Goal: Check status: Check status

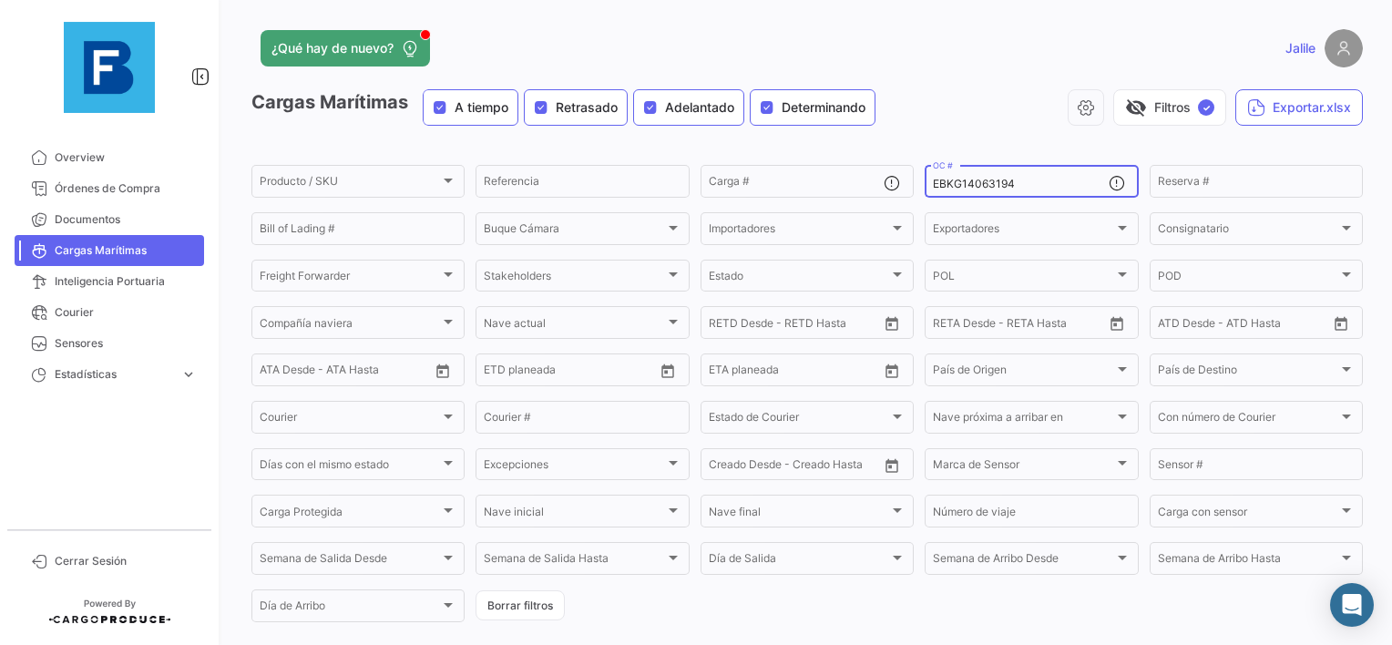
type input "EBKG14063194"
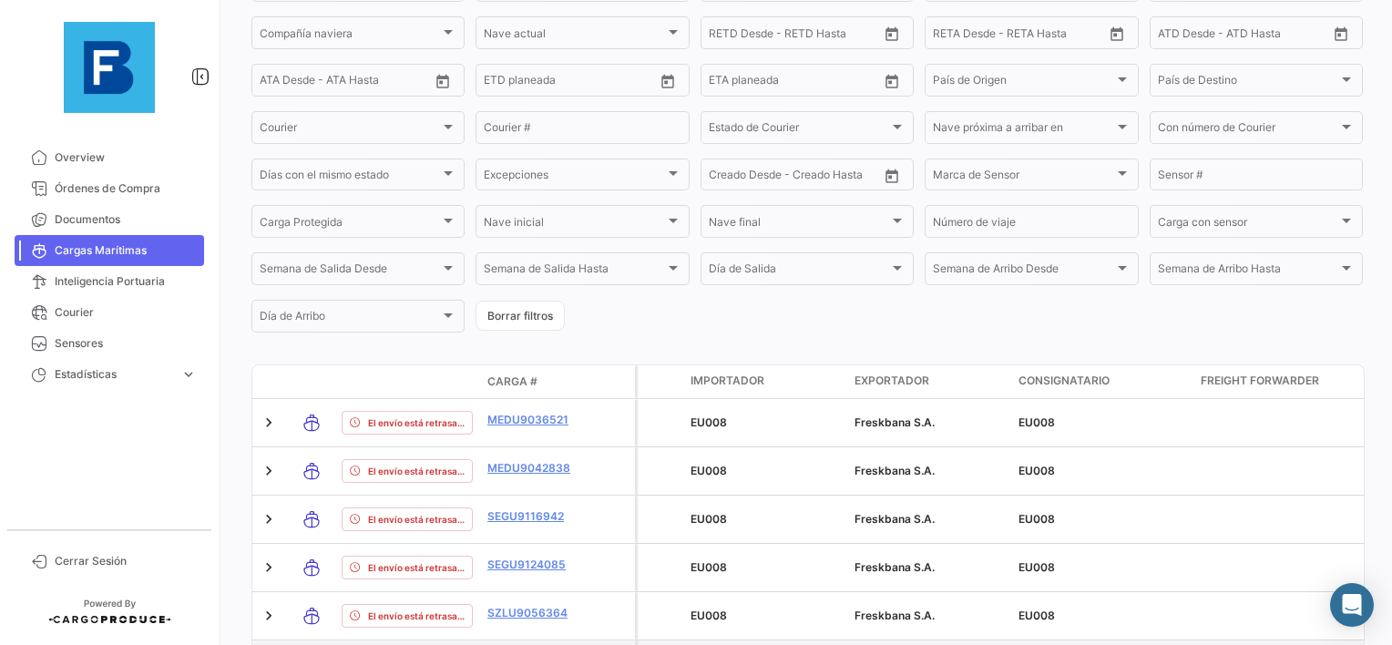
scroll to position [259, 0]
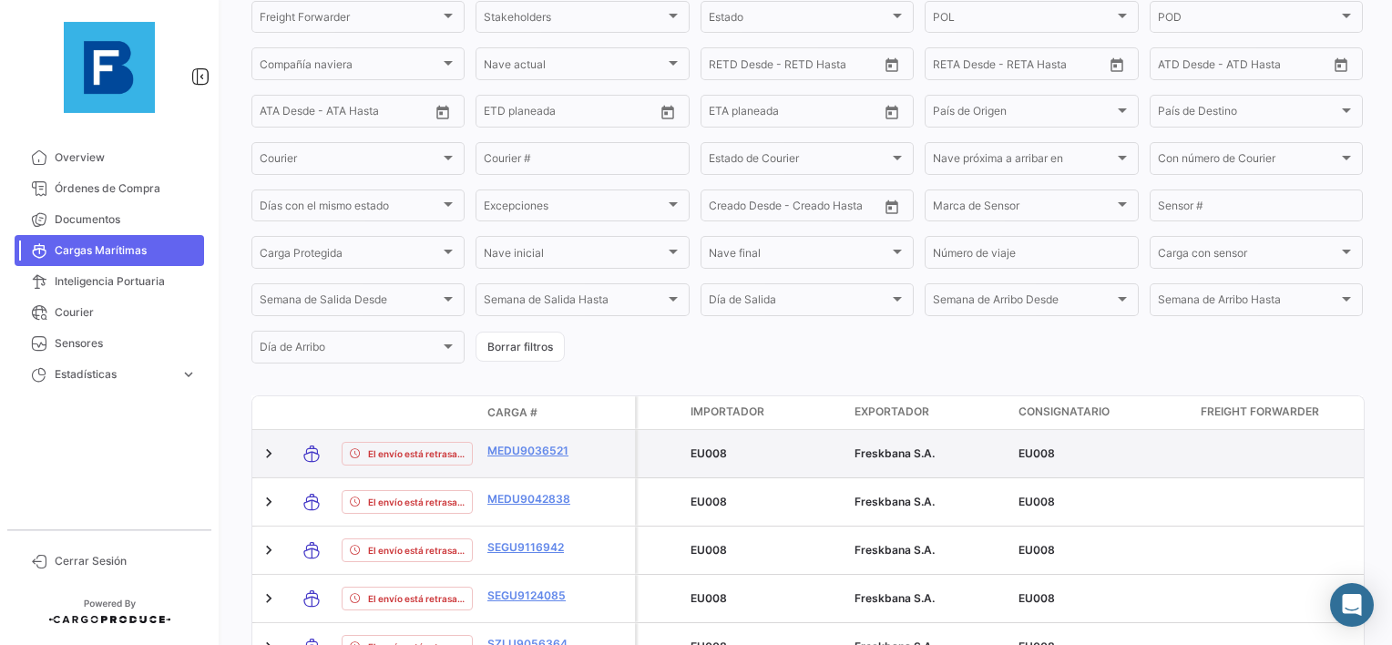
click at [415, 445] on div "El envío está retrasado." at bounding box center [407, 453] width 131 height 33
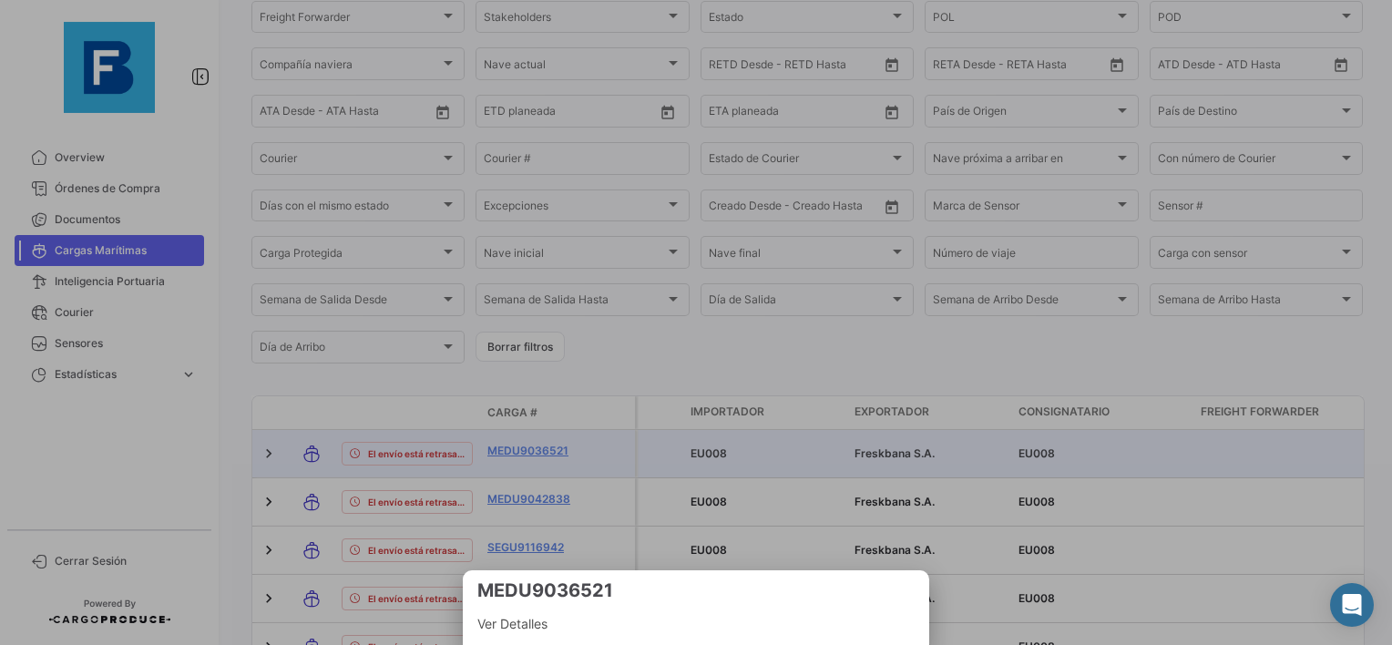
click at [414, 456] on div at bounding box center [696, 322] width 1392 height 645
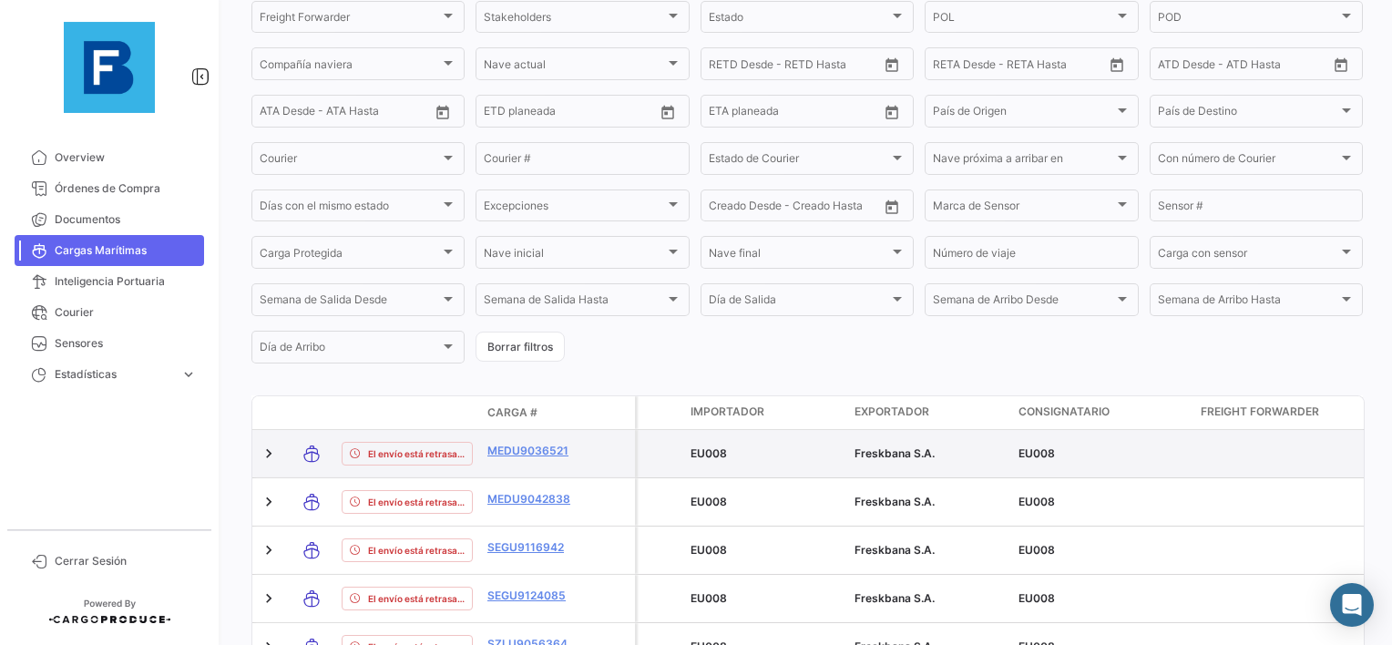
click at [483, 458] on datatable-body-cell "MEDU9036521" at bounding box center [534, 453] width 109 height 47
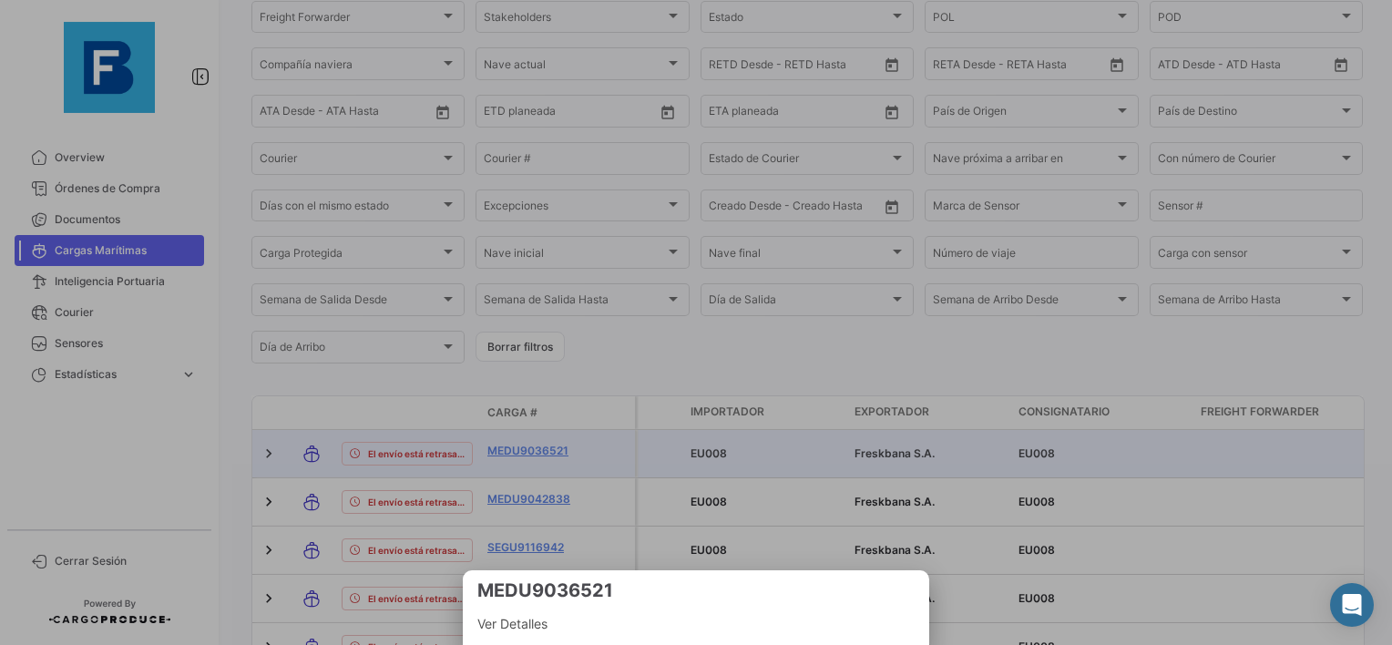
click at [514, 455] on div at bounding box center [696, 322] width 1392 height 645
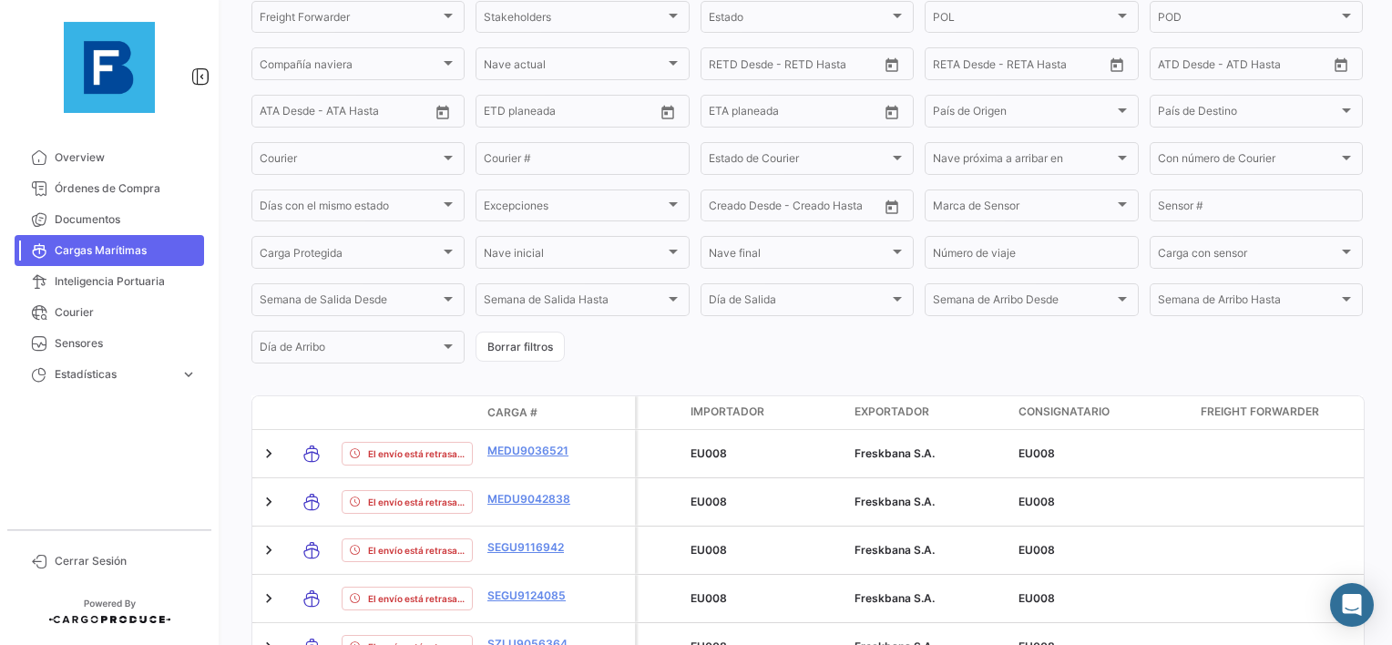
click at [514, 455] on link "MEDU9036521" at bounding box center [535, 451] width 95 height 16
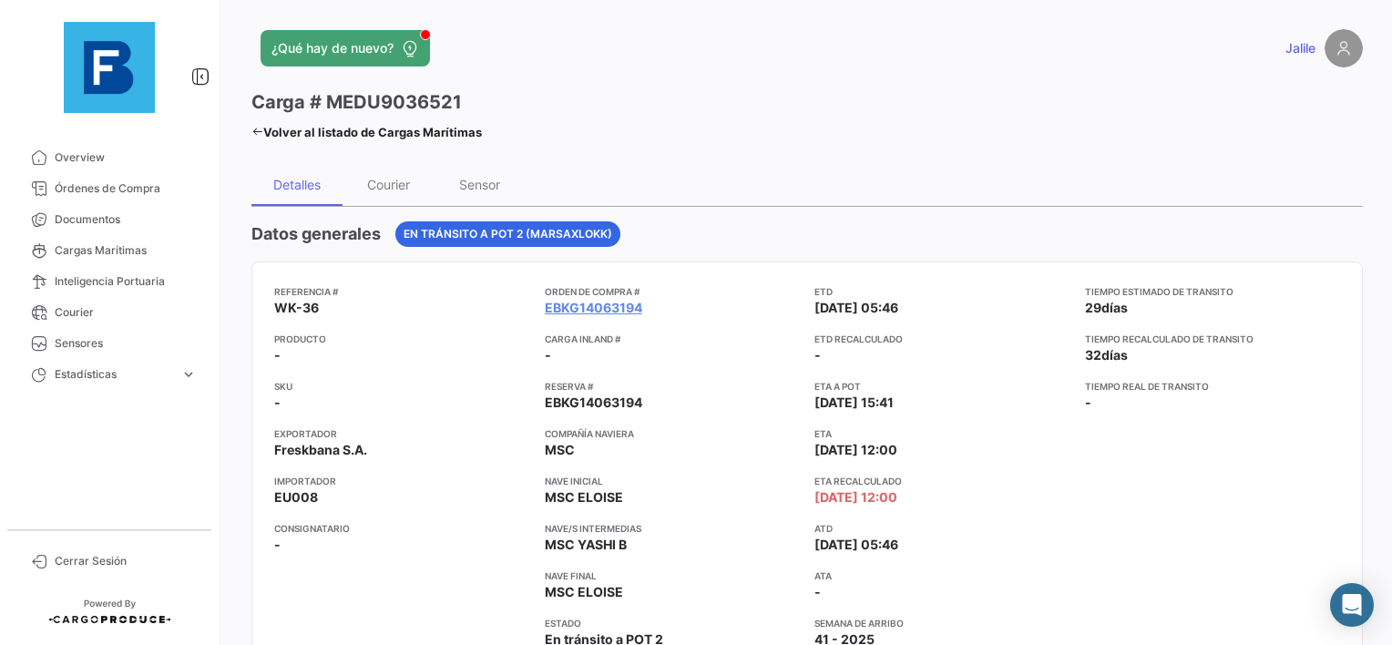
click at [252, 129] on icon at bounding box center [258, 132] width 12 height 12
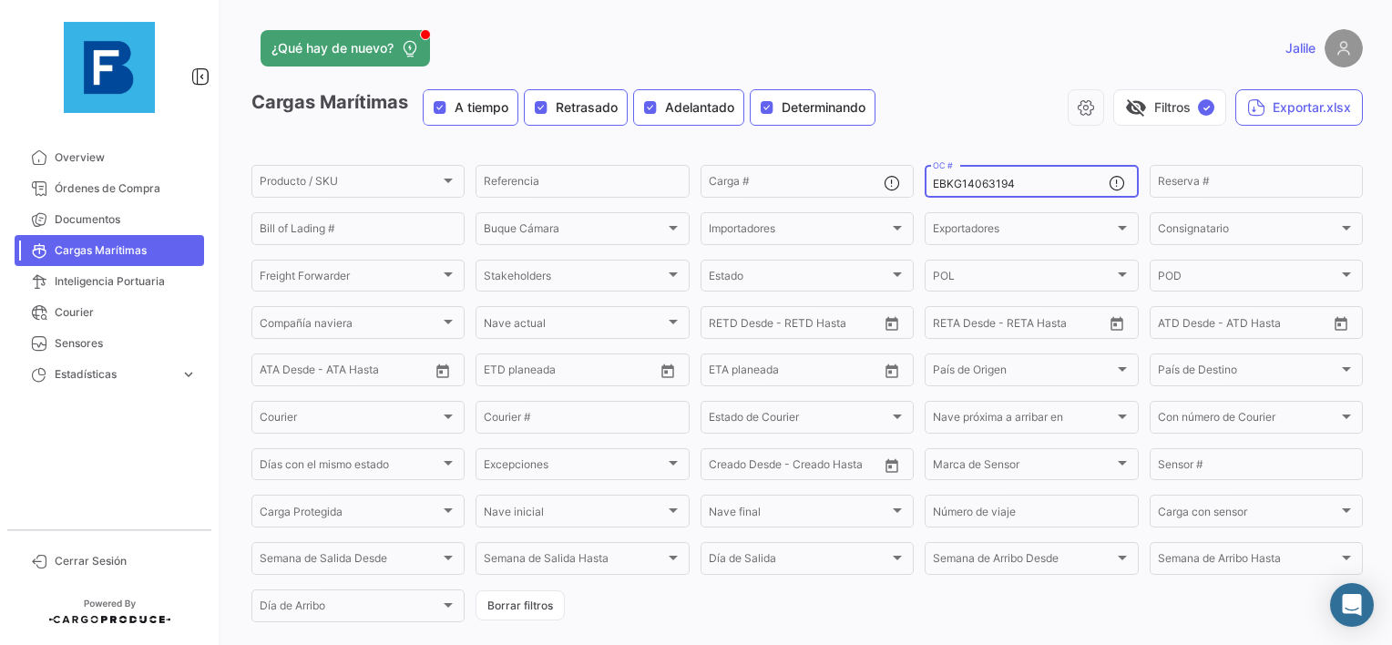
click at [1010, 178] on input "EBKG14063194" at bounding box center [1020, 184] width 175 height 13
click at [961, 182] on input "EBKG14063194" at bounding box center [1020, 184] width 175 height 13
paste input "203"
type input "EBKG14063203"
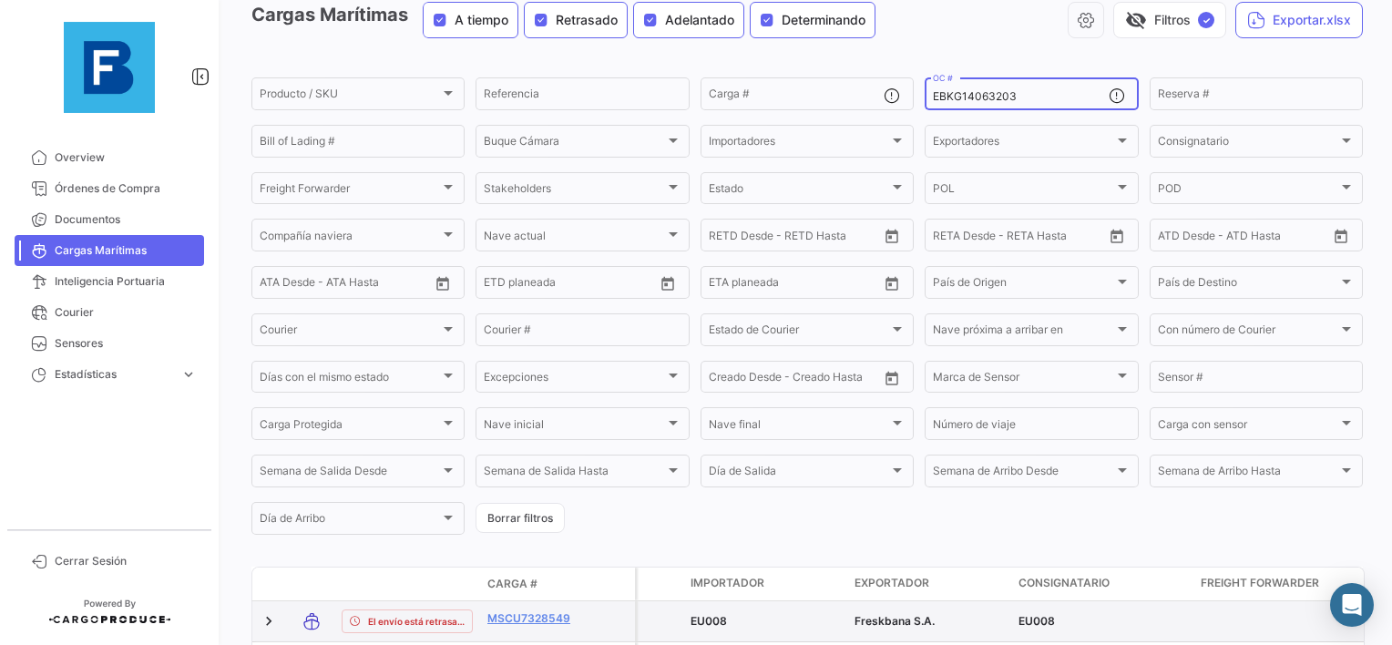
scroll to position [365, 0]
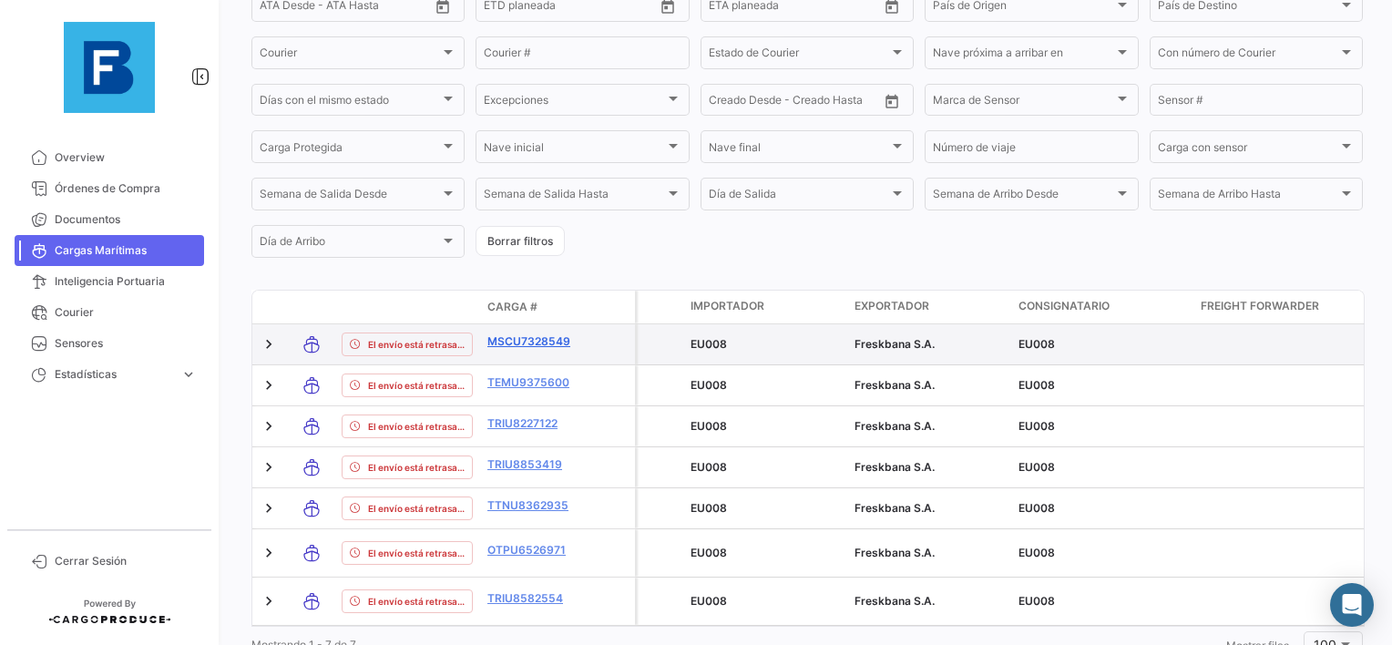
click at [503, 350] on link "MSCU7328549" at bounding box center [535, 342] width 95 height 16
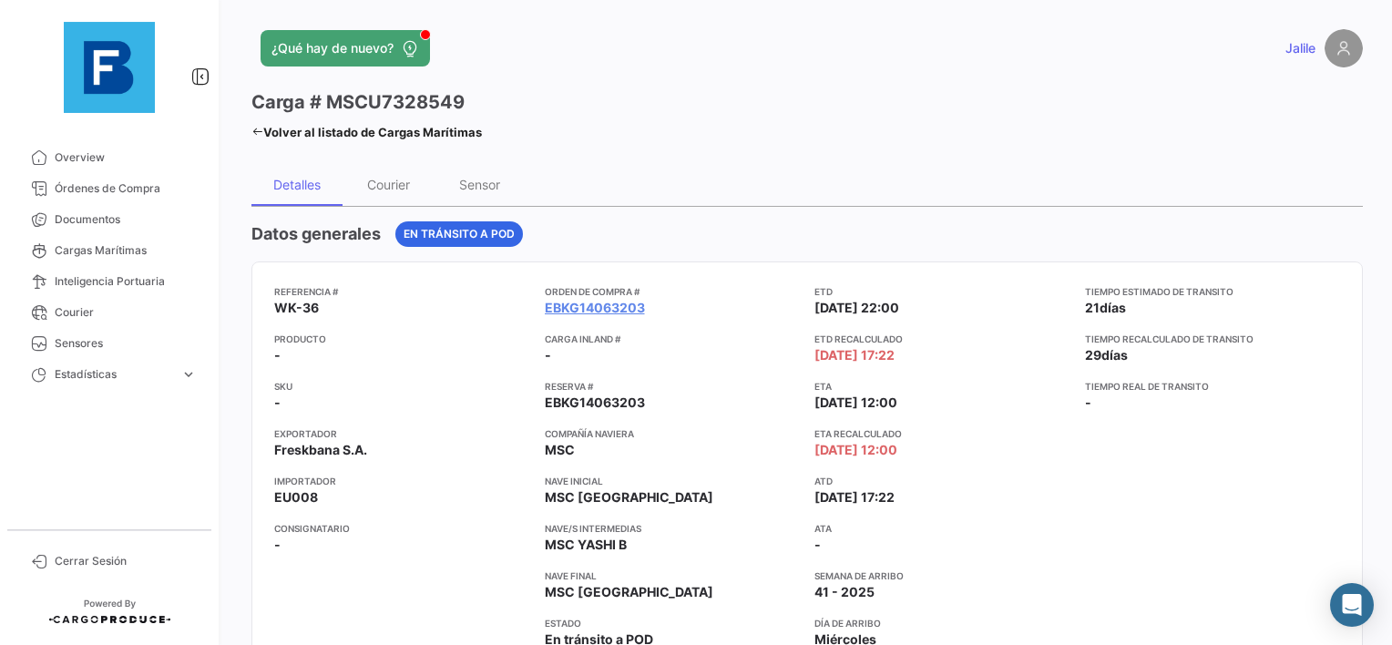
click at [259, 136] on icon at bounding box center [258, 132] width 12 height 12
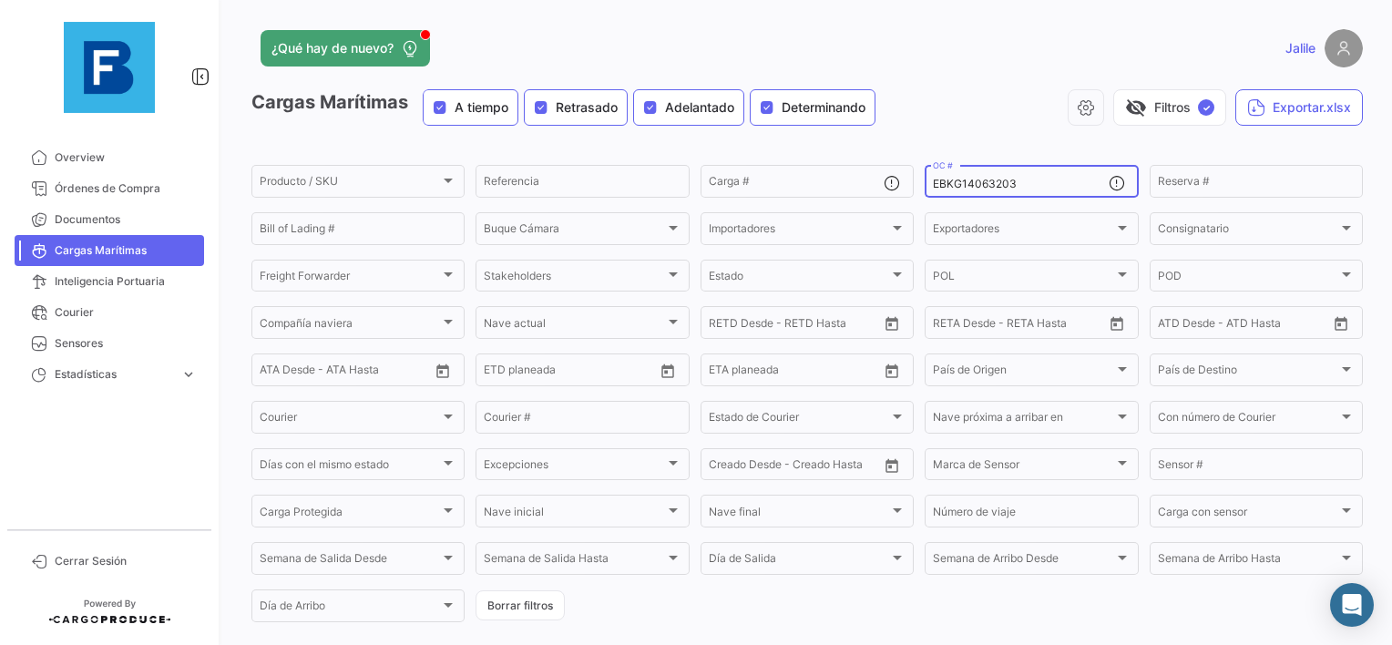
click at [959, 187] on input "EBKG14063203" at bounding box center [1020, 184] width 175 height 13
paste input "186982"
type input "EBKG14186982"
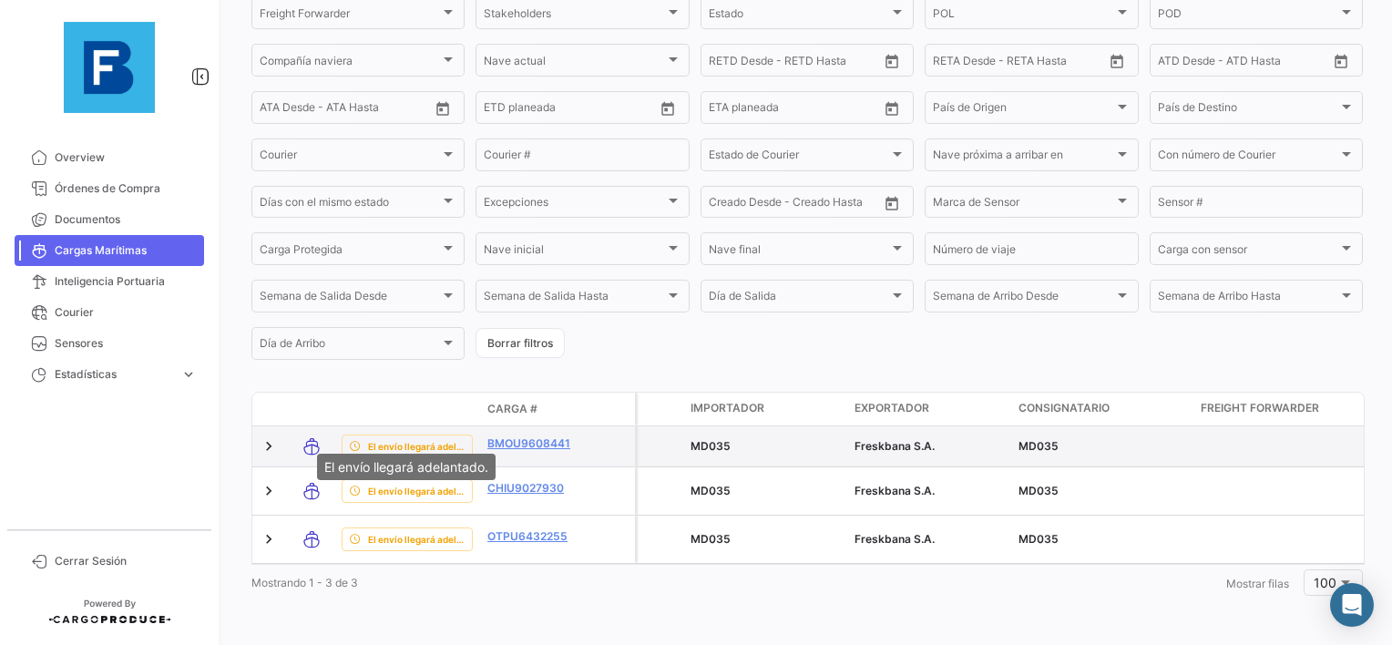
click at [399, 439] on span "El envío llegará adelantado." at bounding box center [416, 446] width 97 height 15
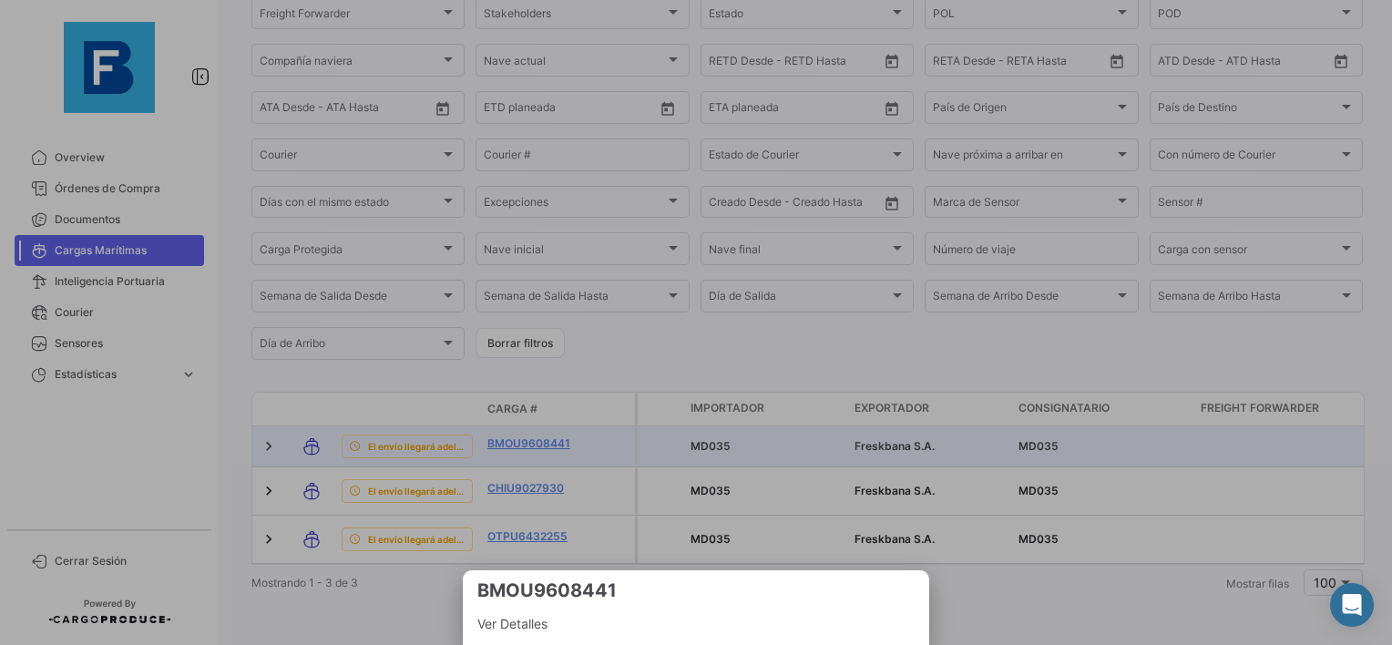
click at [521, 413] on div at bounding box center [696, 322] width 1392 height 645
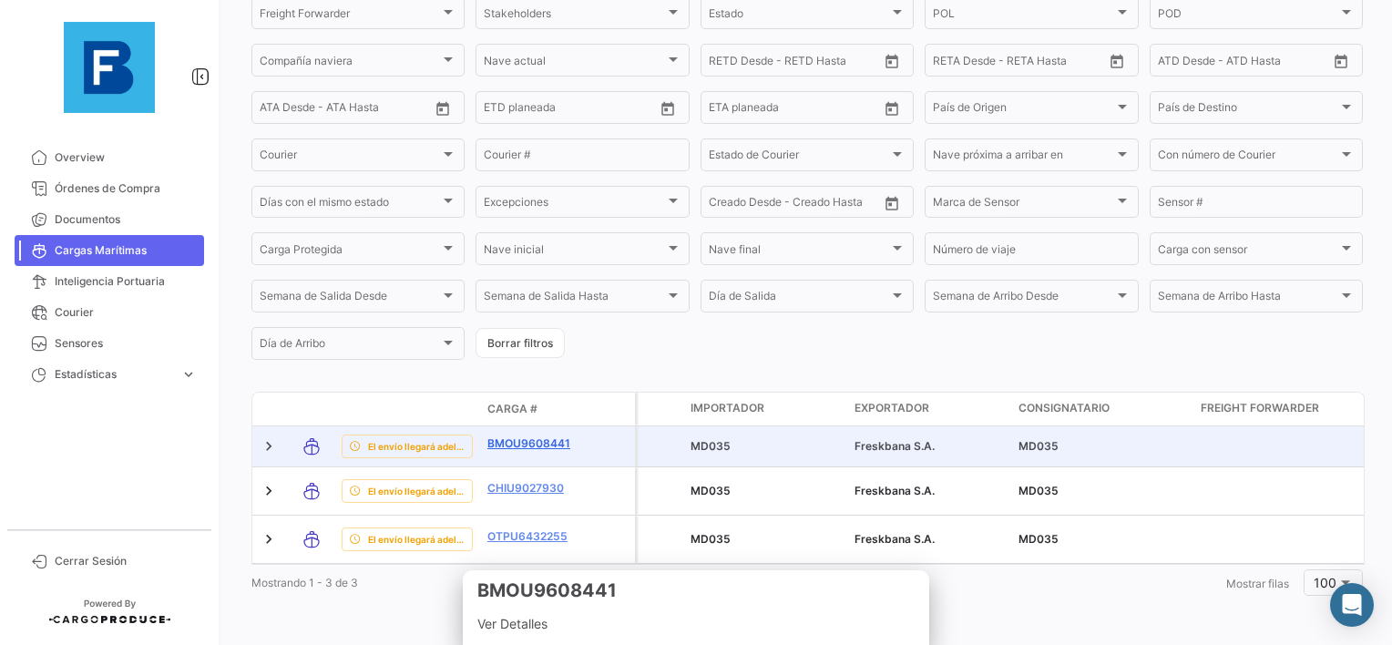
click at [517, 436] on link "BMOU9608441" at bounding box center [535, 444] width 95 height 16
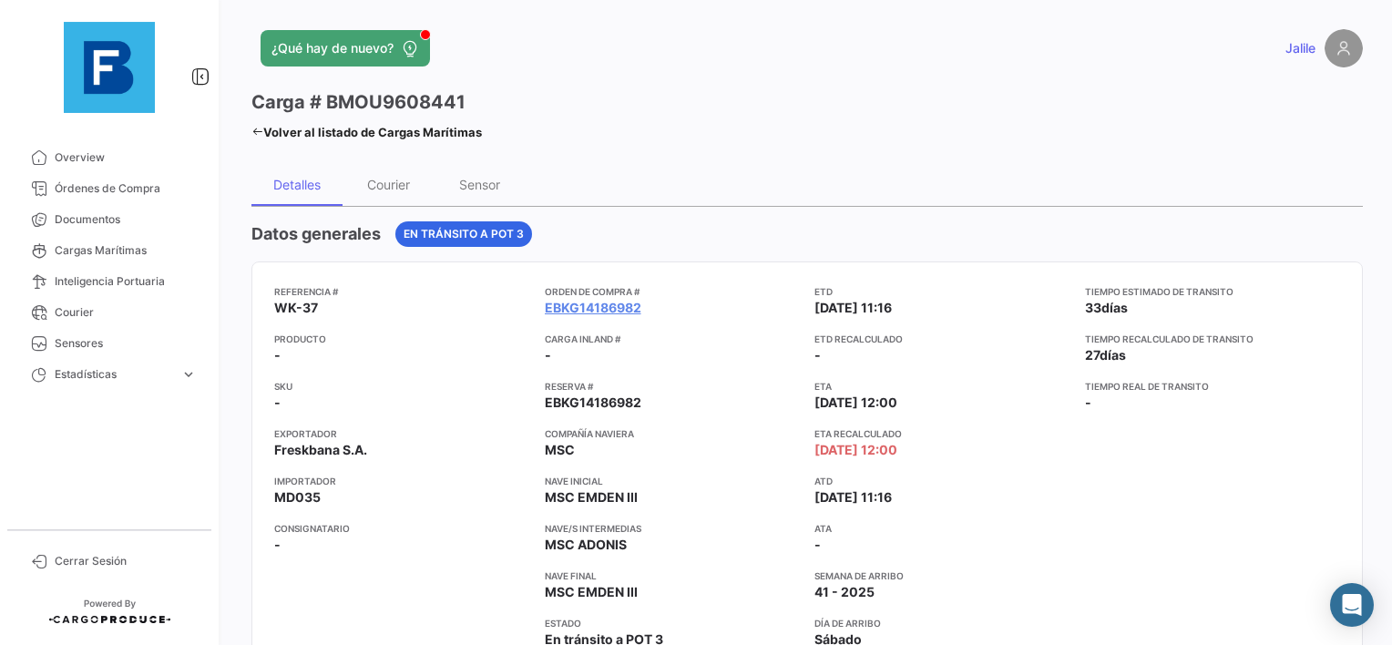
click at [252, 126] on icon at bounding box center [258, 132] width 12 height 12
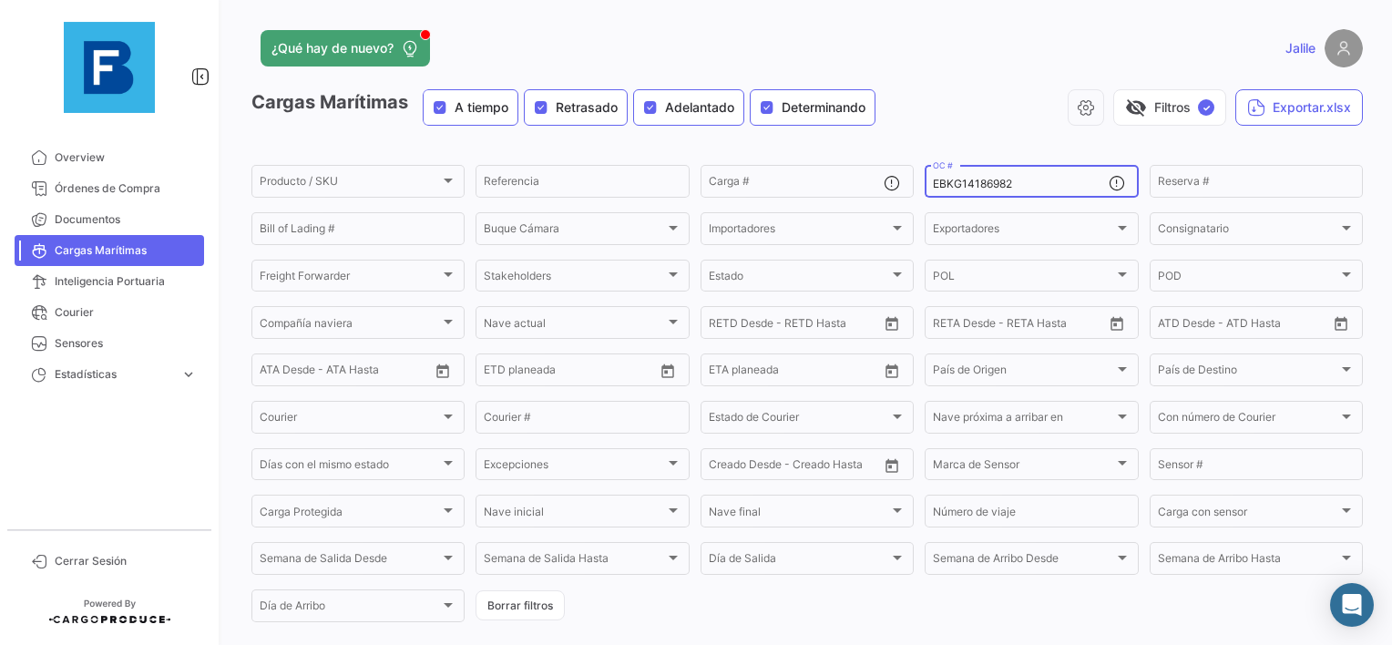
click at [967, 182] on input "EBKG14186982" at bounding box center [1020, 184] width 175 height 13
paste input "30013"
type input "EBKG14130013"
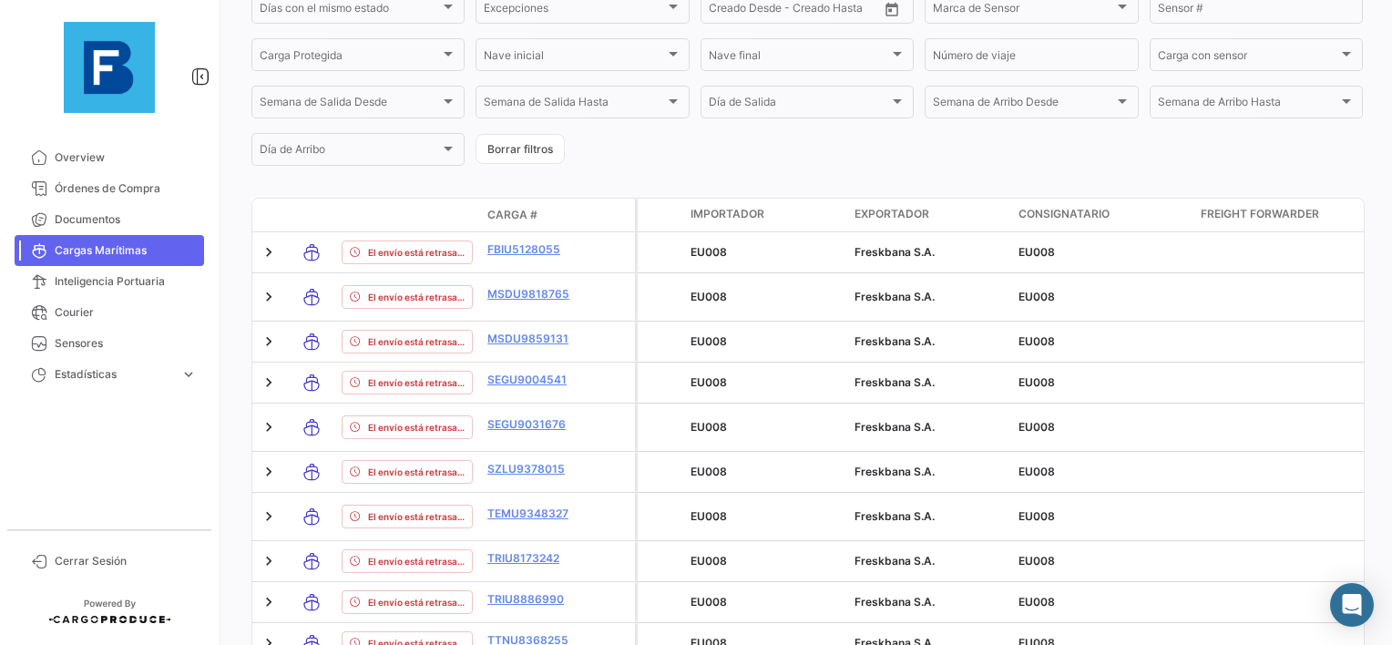
scroll to position [441, 0]
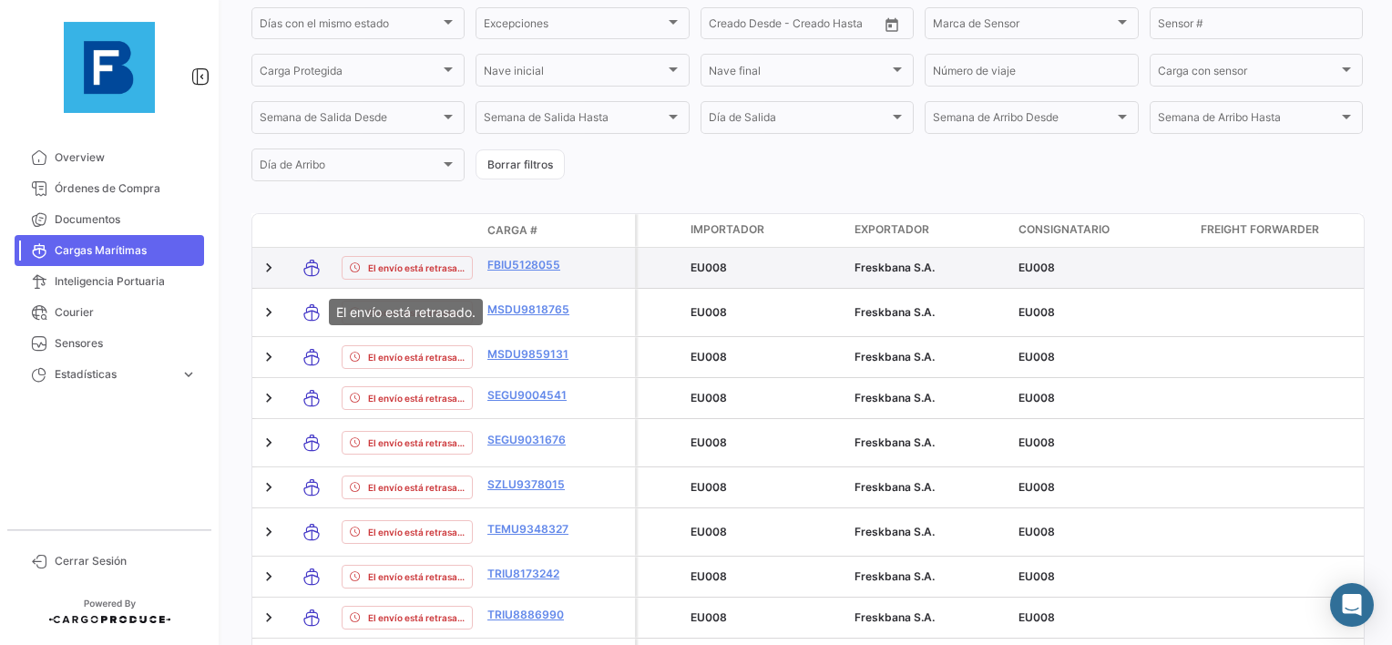
click at [450, 268] on span "El envío está retrasado." at bounding box center [416, 268] width 97 height 15
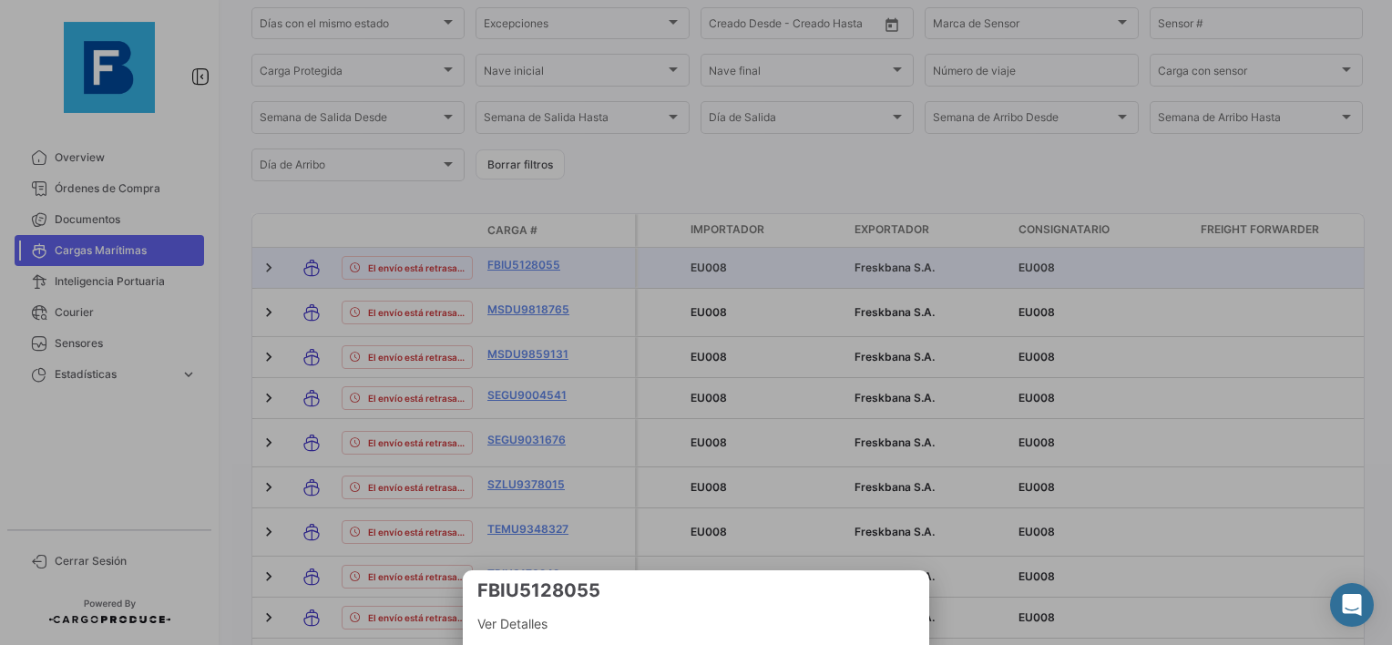
click at [536, 276] on div at bounding box center [696, 322] width 1392 height 645
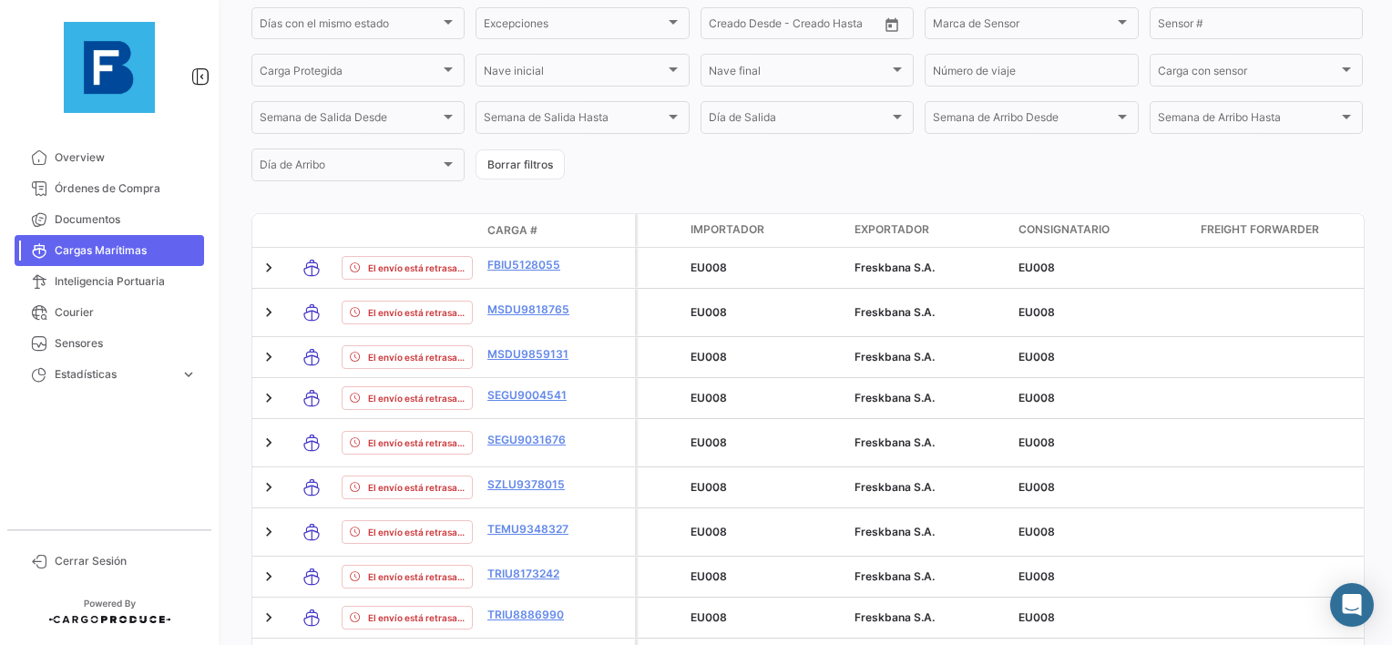
click at [536, 273] on link "FBIU5128055" at bounding box center [535, 265] width 95 height 16
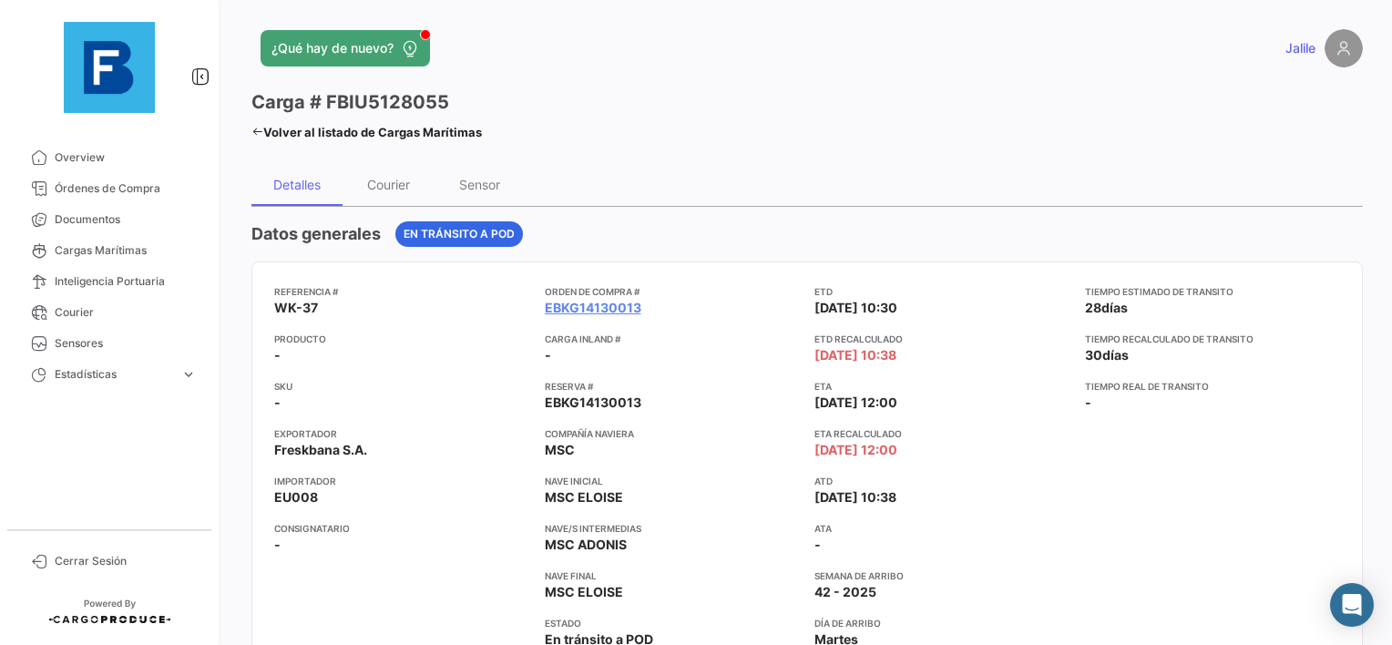
click at [259, 130] on icon at bounding box center [258, 132] width 12 height 12
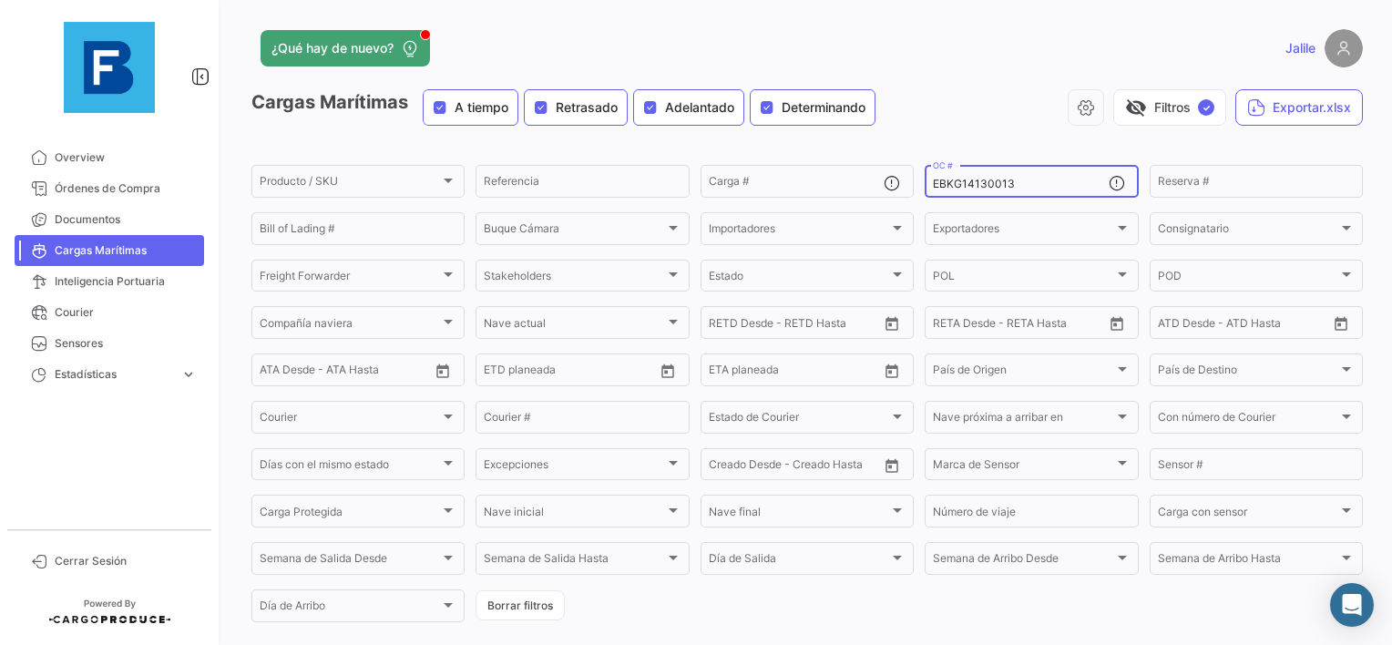
click at [979, 185] on input "EBKG14130013" at bounding box center [1020, 184] width 175 height 13
click at [977, 184] on input "EBKG14130013" at bounding box center [1020, 184] width 175 height 13
paste input "25"
type input "EBKG14130025"
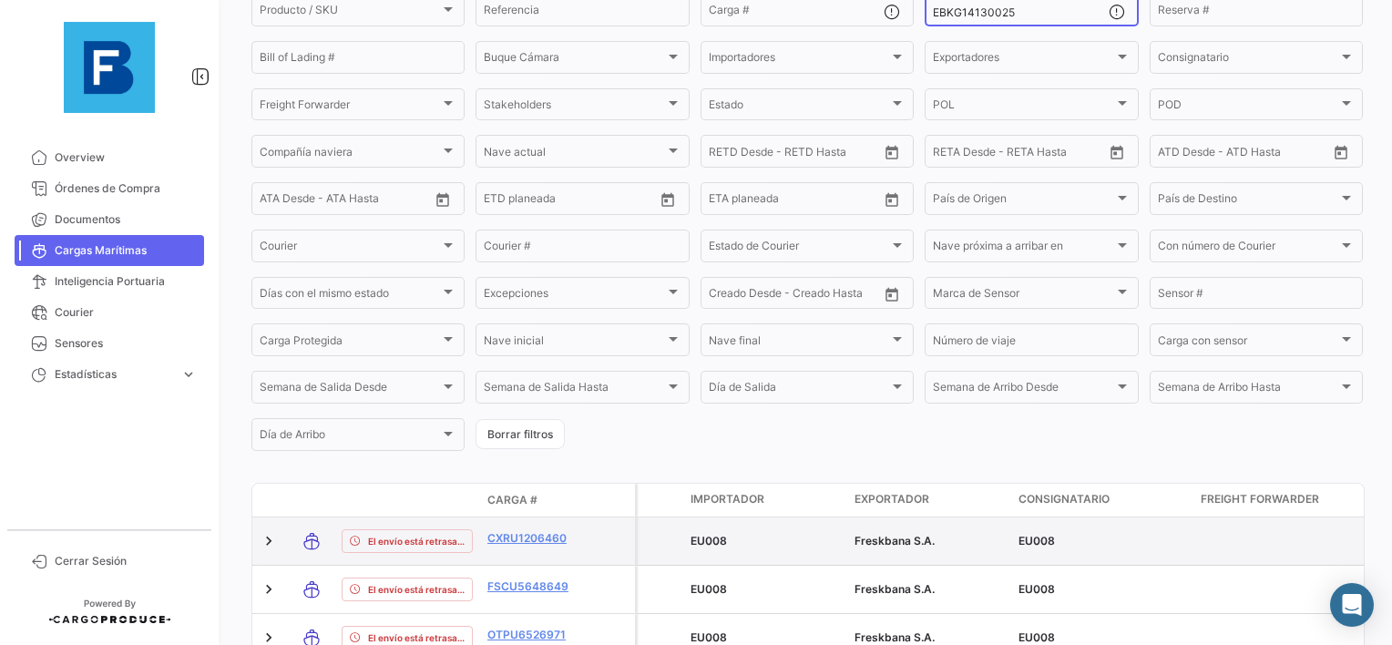
scroll to position [383, 0]
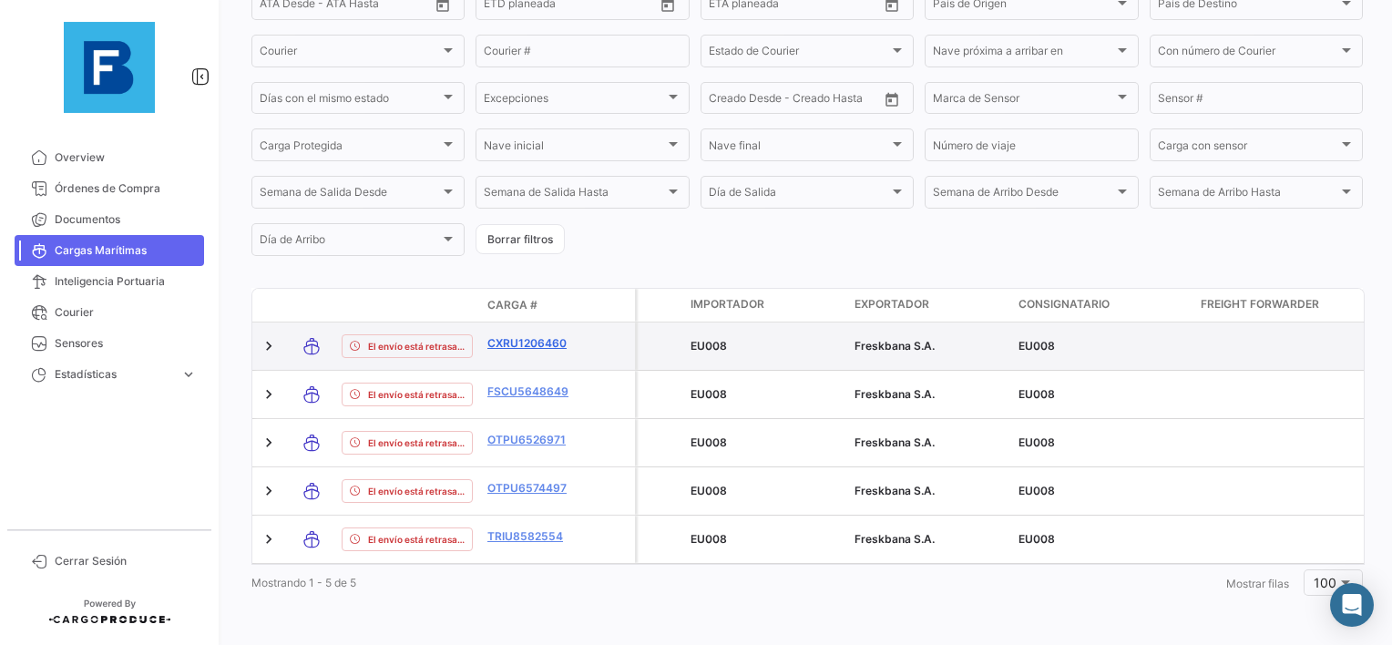
click at [519, 335] on link "CXRU1206460" at bounding box center [535, 343] width 95 height 16
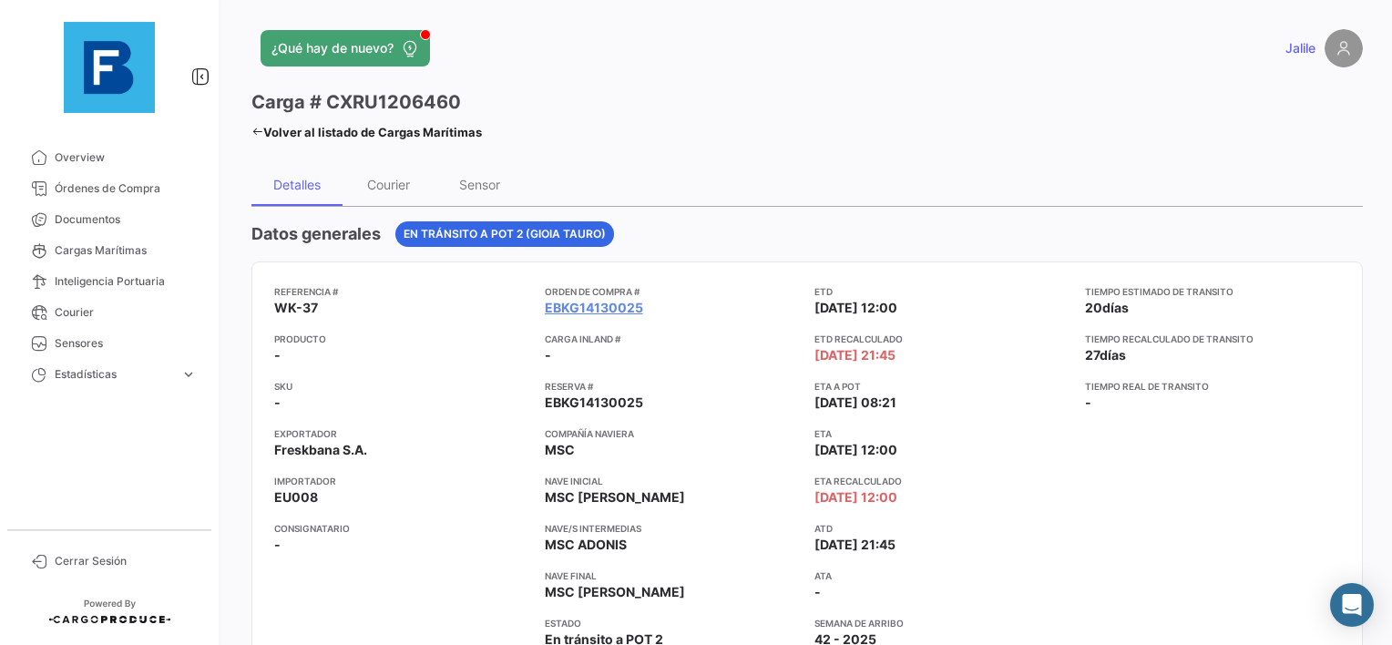
click at [264, 131] on link "Volver al listado de Cargas Marítimas" at bounding box center [367, 132] width 231 height 26
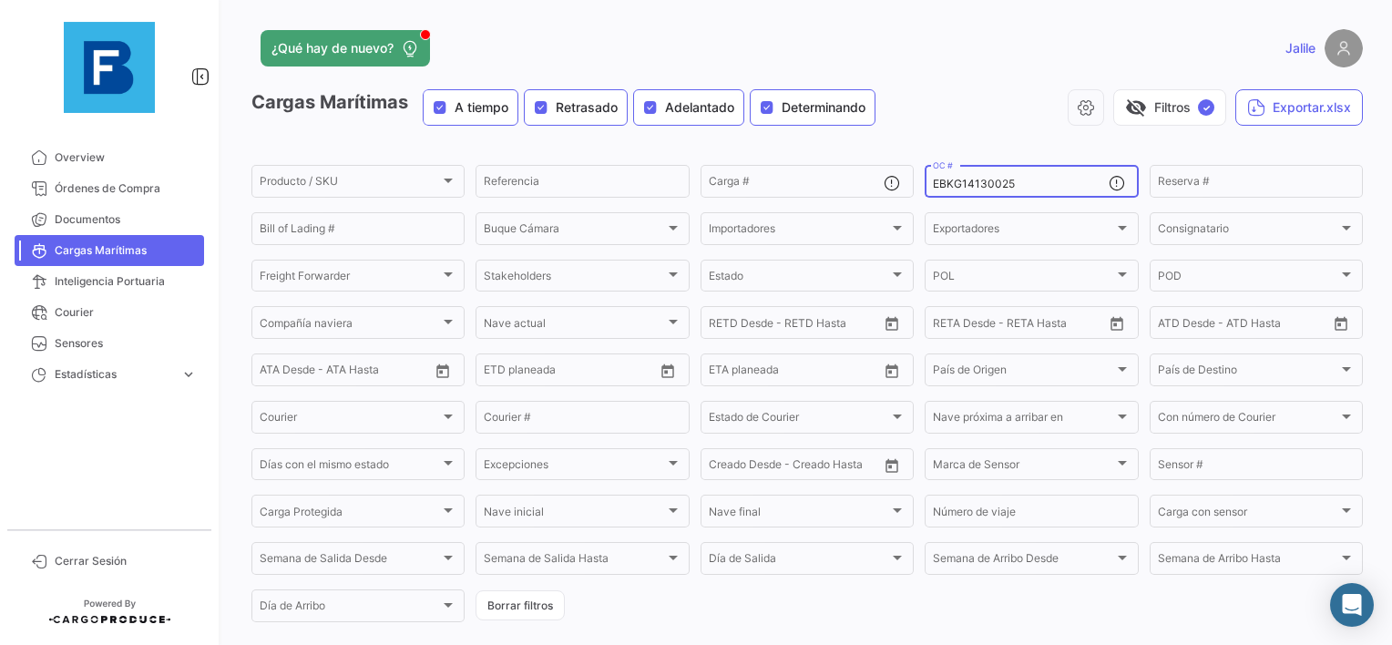
click at [986, 188] on input "EBKG14130025" at bounding box center [1020, 184] width 175 height 13
paste input "291062"
type input "EBKG14291062"
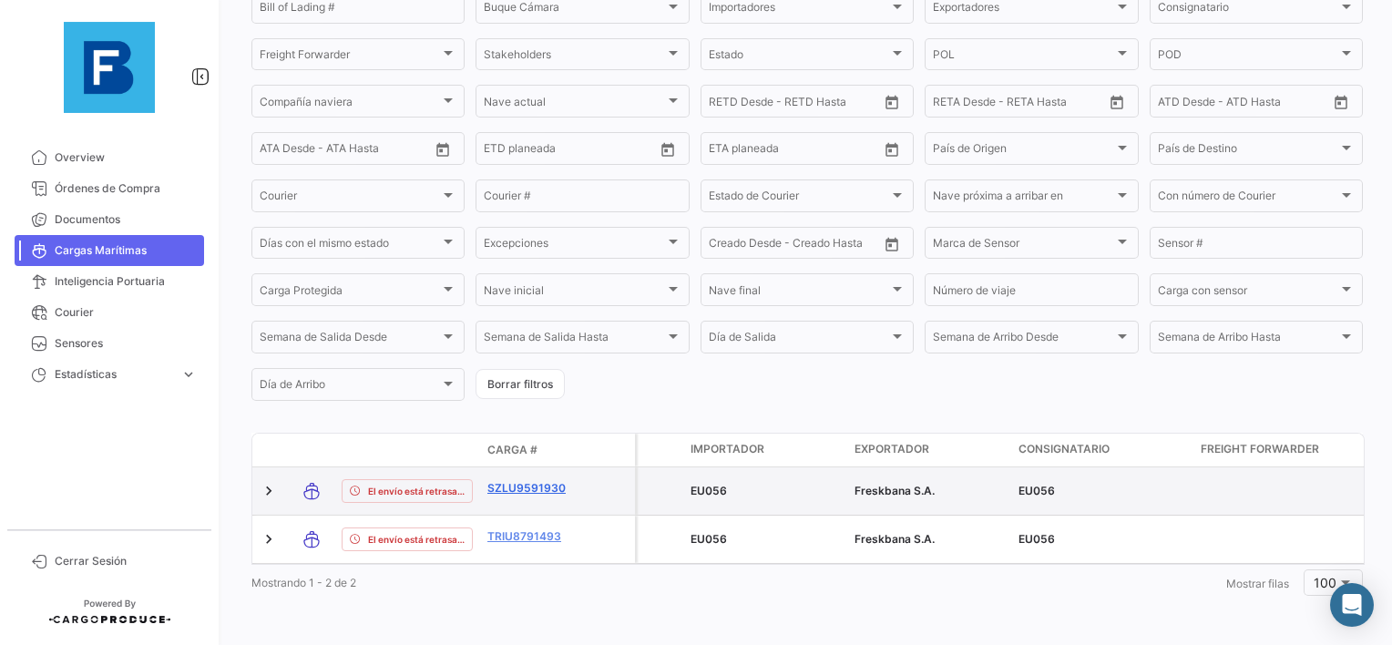
click at [535, 480] on link "SZLU9591930" at bounding box center [535, 488] width 95 height 16
